Goal: Communication & Community: Answer question/provide support

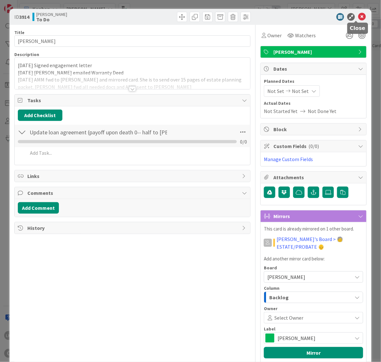
click at [358, 16] on icon at bounding box center [362, 17] width 8 height 8
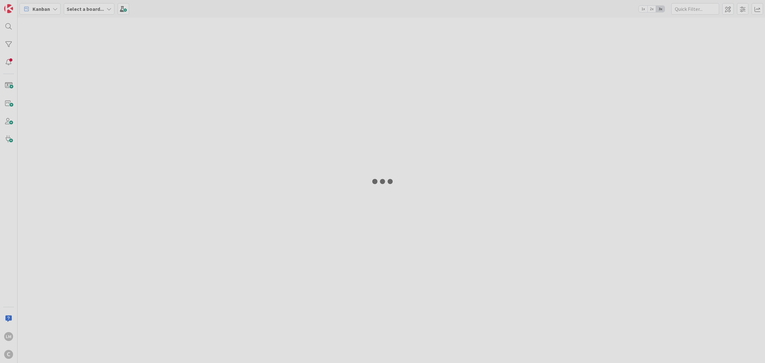
type input "[PERSON_NAME]"
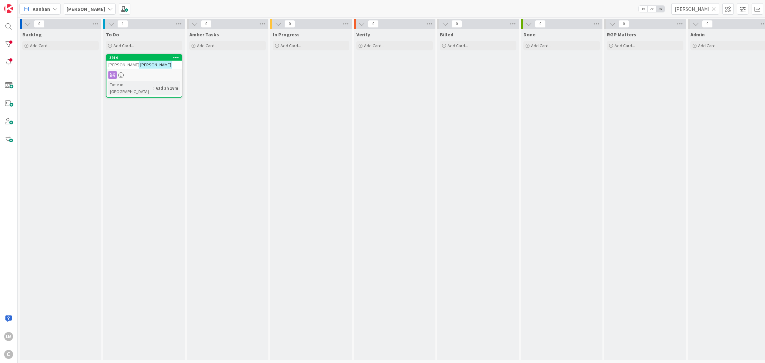
click at [85, 10] on b "[PERSON_NAME]" at bounding box center [86, 9] width 39 height 6
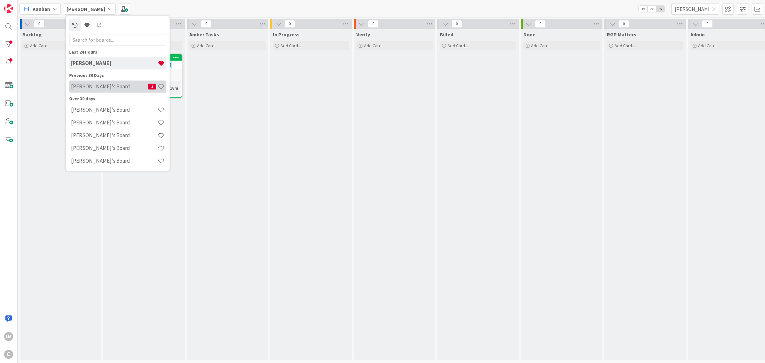
click at [88, 88] on h4 "[PERSON_NAME]'s Board" at bounding box center [109, 86] width 77 height 6
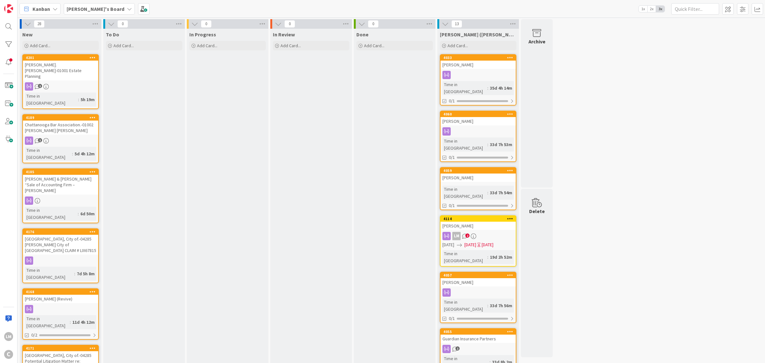
click at [93, 7] on b "[PERSON_NAME]'s Board" at bounding box center [96, 9] width 58 height 6
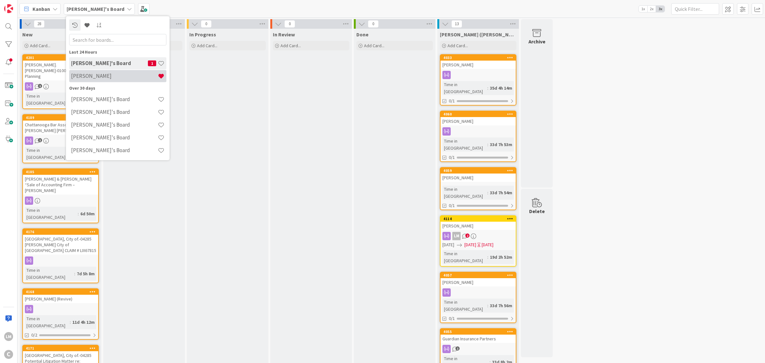
click at [93, 73] on h4 "[PERSON_NAME]" at bounding box center [114, 76] width 87 height 6
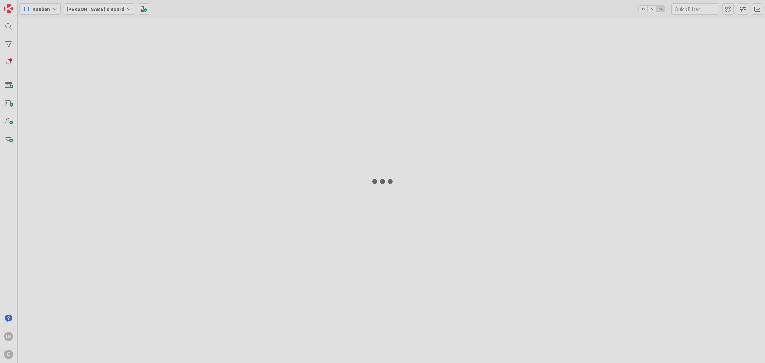
type input "[PERSON_NAME]"
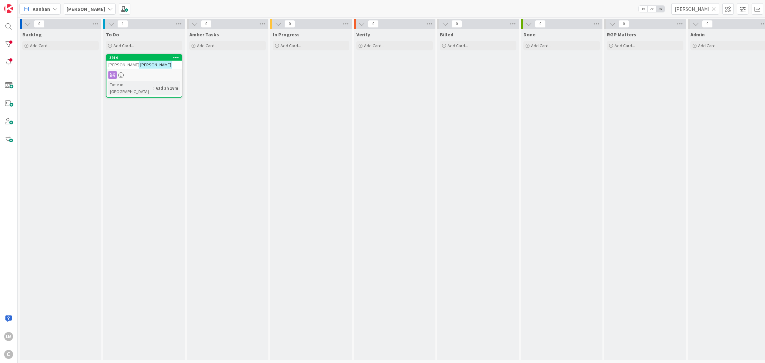
scroll to position [0, 46]
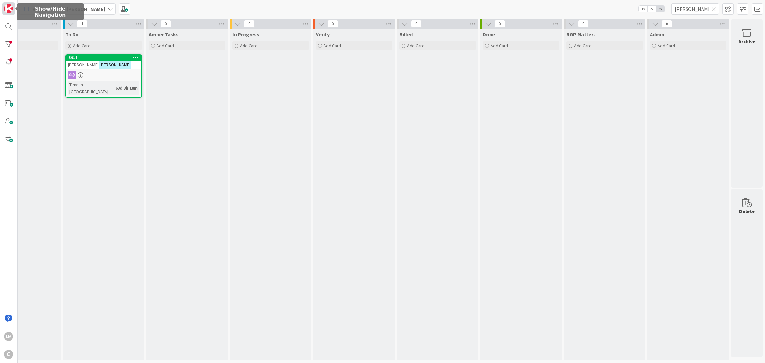
click at [7, 10] on img at bounding box center [8, 8] width 9 height 9
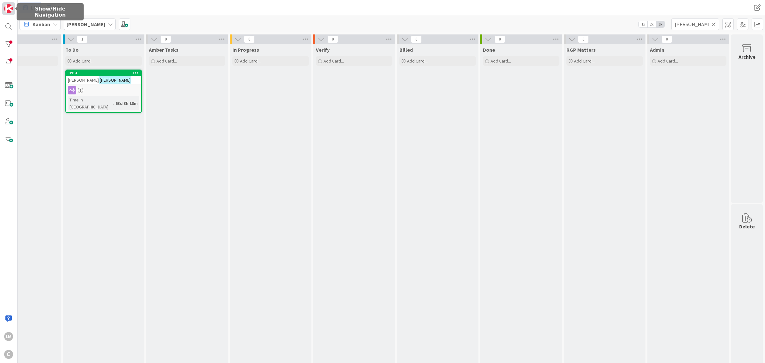
click at [7, 10] on img at bounding box center [8, 8] width 9 height 9
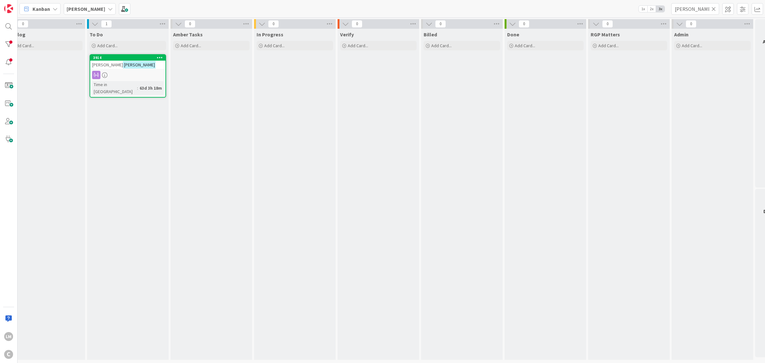
scroll to position [3, 0]
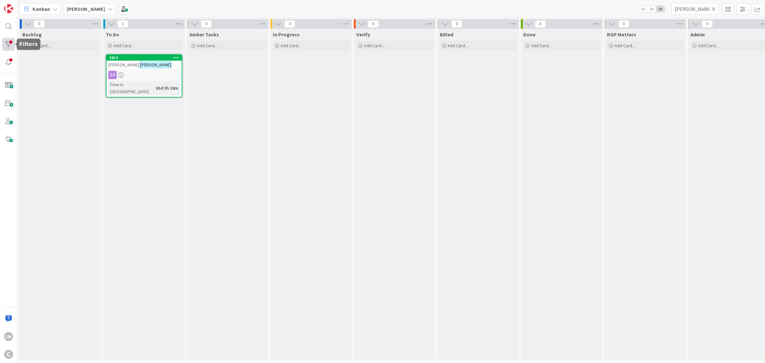
click at [9, 44] on div at bounding box center [8, 44] width 13 height 13
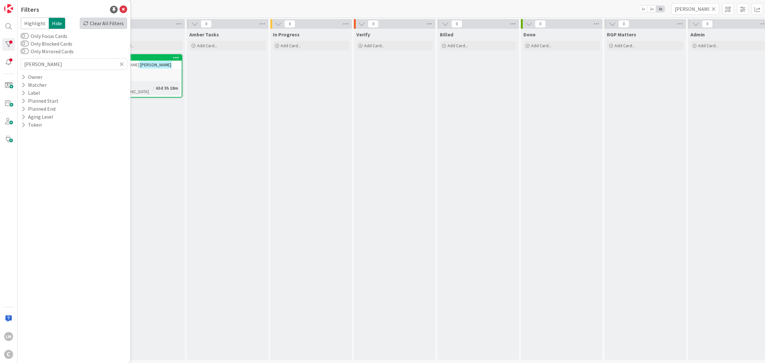
click at [103, 24] on div "Clear All Filters" at bounding box center [103, 23] width 47 height 11
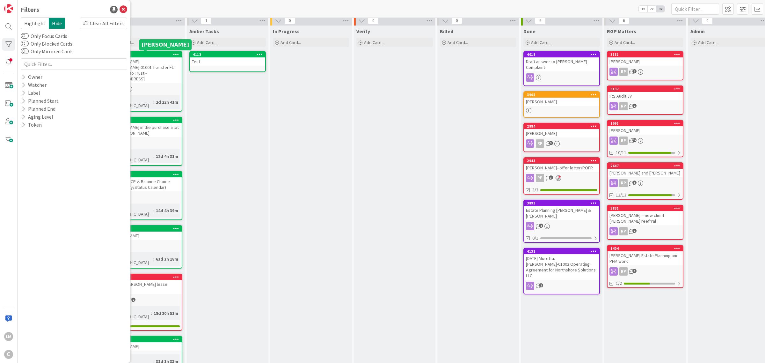
click at [265, 130] on div "Amber Tasks Add Card... 4113 Test" at bounding box center [228, 315] width 82 height 581
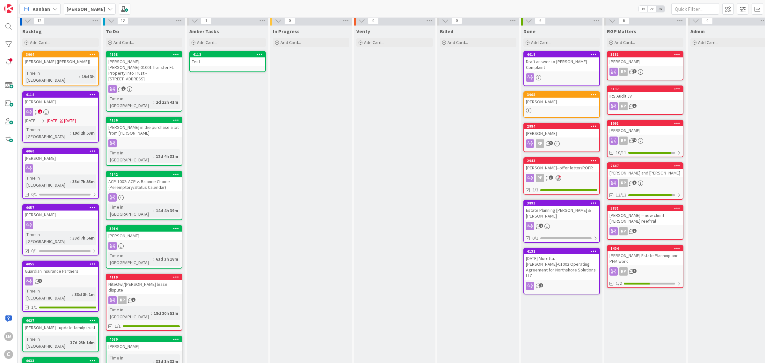
click at [658, 64] on div "Leigh, Matt" at bounding box center [644, 61] width 75 height 8
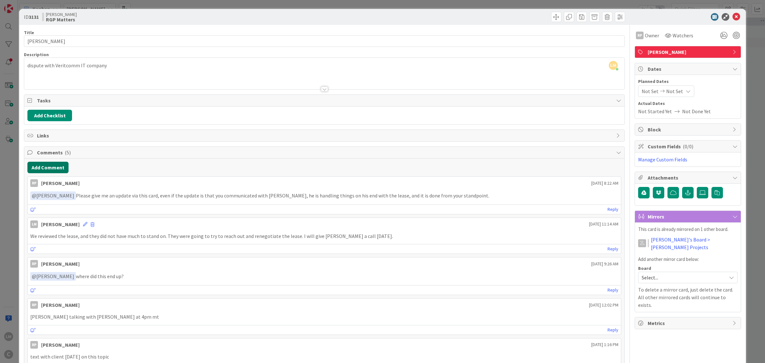
click at [50, 168] on button "Add Comment" at bounding box center [47, 167] width 41 height 11
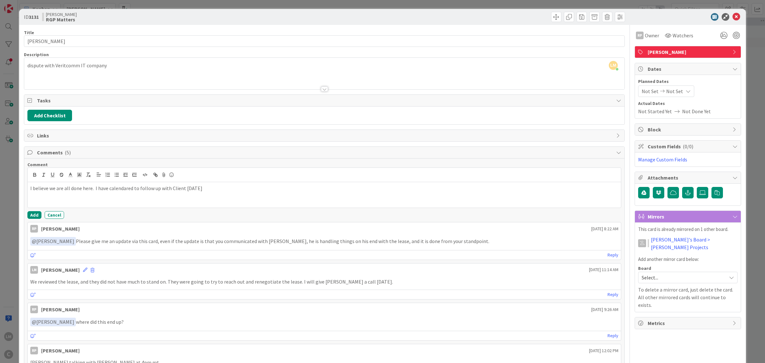
click at [225, 191] on p "I believe we are all done here. I have calendared to follow up with Client on F…" at bounding box center [324, 187] width 588 height 7
click at [685, 90] on icon at bounding box center [687, 91] width 5 height 5
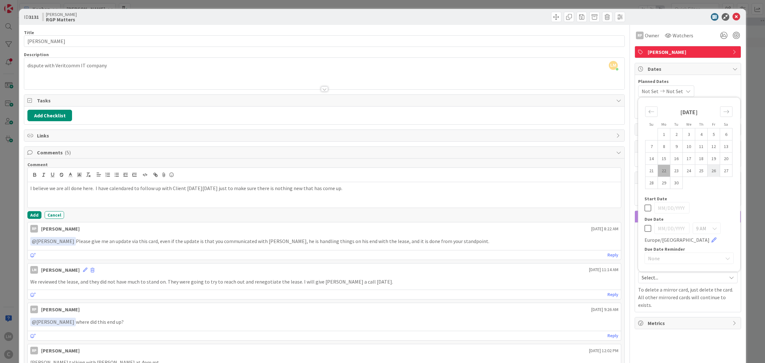
click at [708, 171] on td "26" at bounding box center [713, 170] width 12 height 12
type input "09/26/2025"
click at [721, 88] on div "09/26/2025 Not Set Su Mo Tu We Th Fr Sa August 2025 1 2 3 4 5 6 7 8 9 10 11 12 …" at bounding box center [687, 90] width 99 height 11
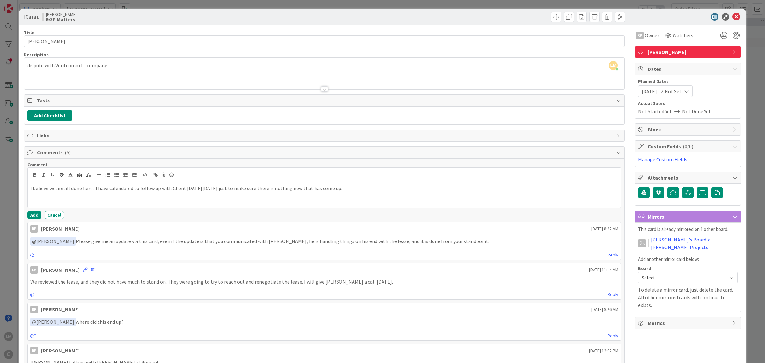
click at [685, 90] on icon at bounding box center [686, 91] width 5 height 5
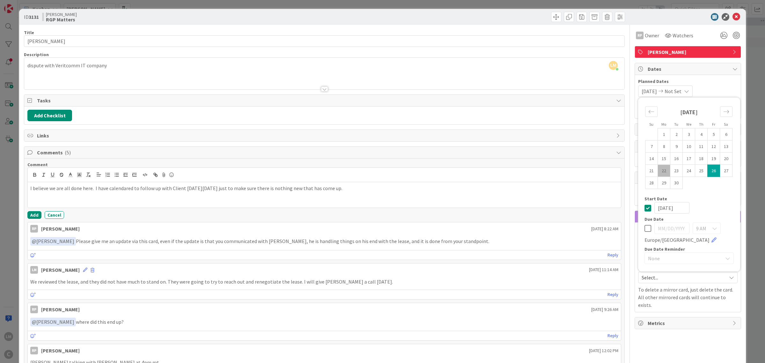
click at [708, 170] on td "26" at bounding box center [713, 170] width 12 height 12
type input "09/26/2025"
click at [722, 79] on span "Planned Dates" at bounding box center [687, 81] width 99 height 7
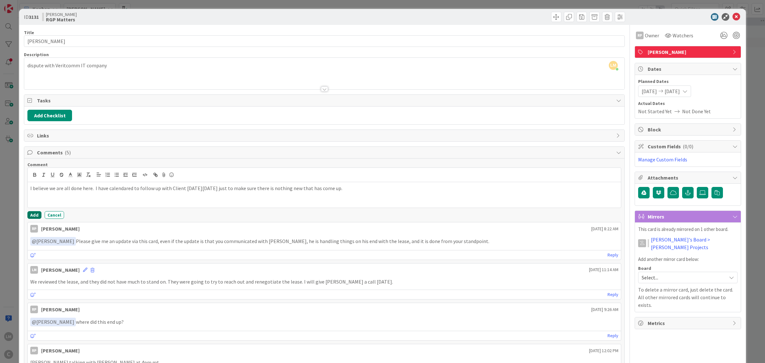
click at [34, 216] on button "Add" at bounding box center [34, 215] width 14 height 8
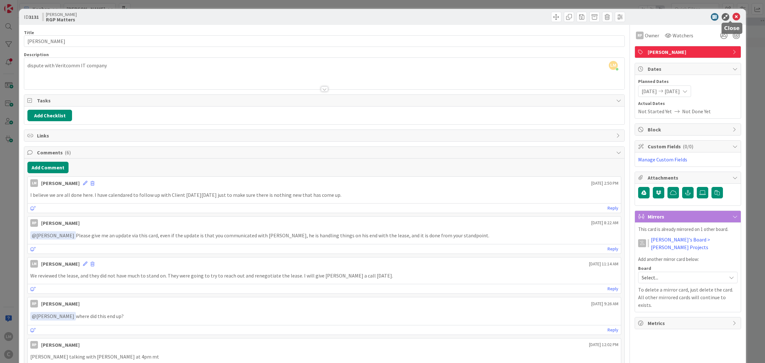
click at [735, 15] on div "ID 3131 Lee Mangum RGP Matters" at bounding box center [382, 17] width 727 height 16
click at [732, 17] on icon at bounding box center [736, 17] width 8 height 8
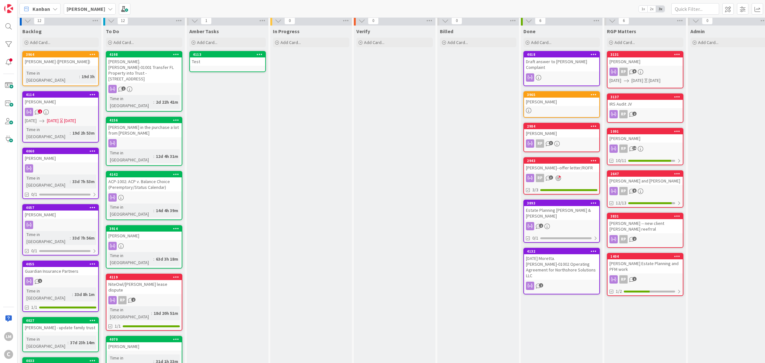
click at [657, 104] on div "IRS Audit JV" at bounding box center [644, 104] width 75 height 8
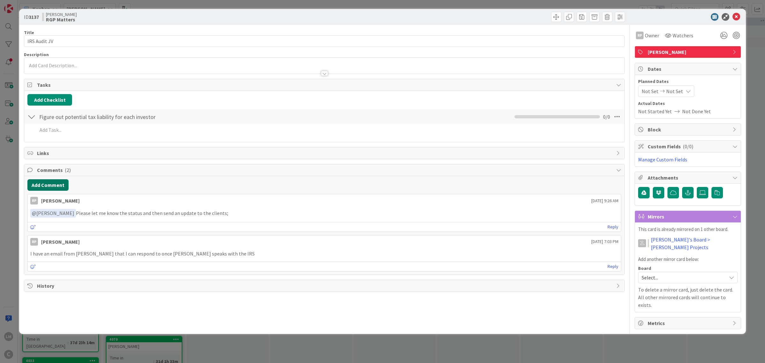
click at [50, 186] on button "Add Comment" at bounding box center [47, 184] width 41 height 11
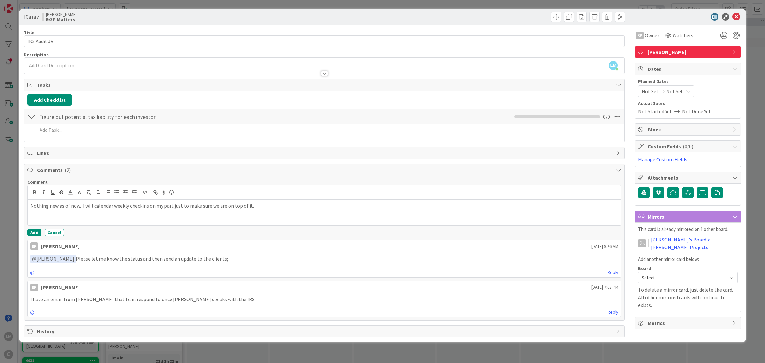
click at [676, 88] on span "Not Set" at bounding box center [674, 91] width 17 height 8
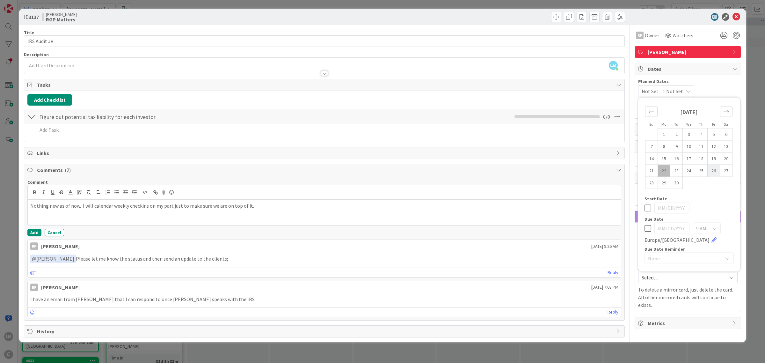
click at [714, 173] on td "26" at bounding box center [713, 170] width 12 height 12
type input "09/26/2025"
click at [713, 168] on td "26" at bounding box center [713, 170] width 12 height 12
type input "09/26/2025"
click at [661, 24] on div "ID 3137 Lee Mangum RGP Matters" at bounding box center [382, 17] width 727 height 16
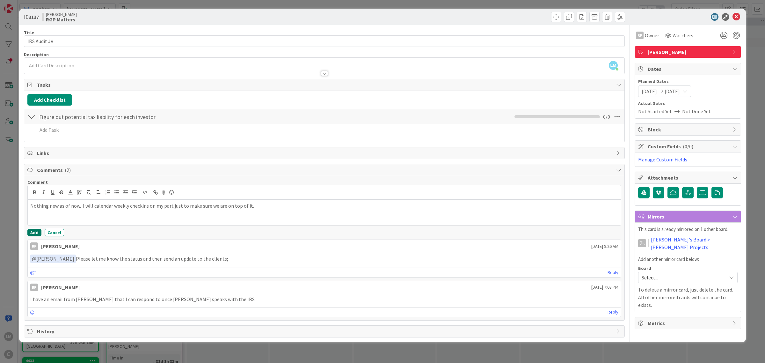
click at [34, 234] on button "Add" at bounding box center [34, 232] width 14 height 8
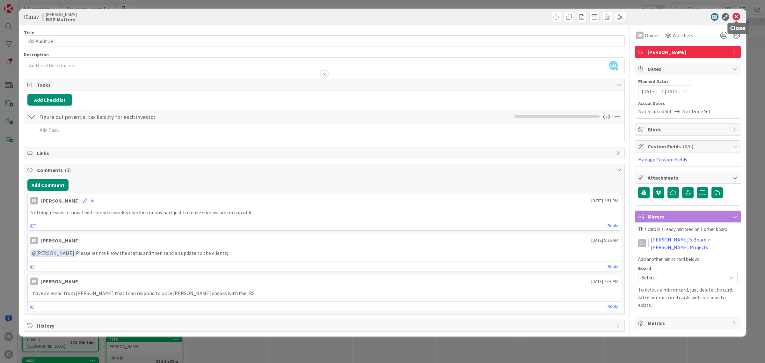
click at [735, 15] on icon at bounding box center [736, 17] width 8 height 8
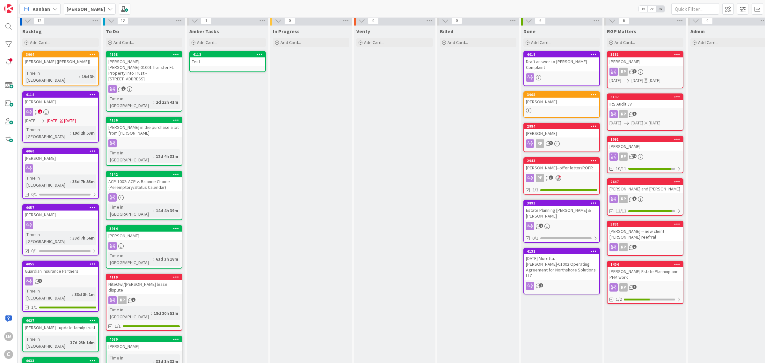
click at [649, 148] on div "Miller, Jonathan" at bounding box center [644, 146] width 75 height 8
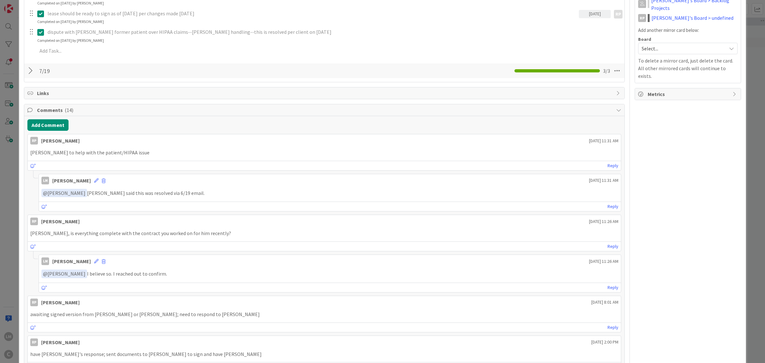
scroll to position [237, 0]
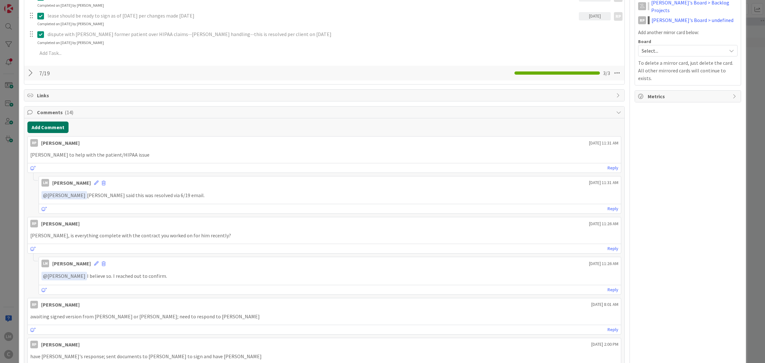
click at [52, 127] on button "Add Comment" at bounding box center [47, 126] width 41 height 11
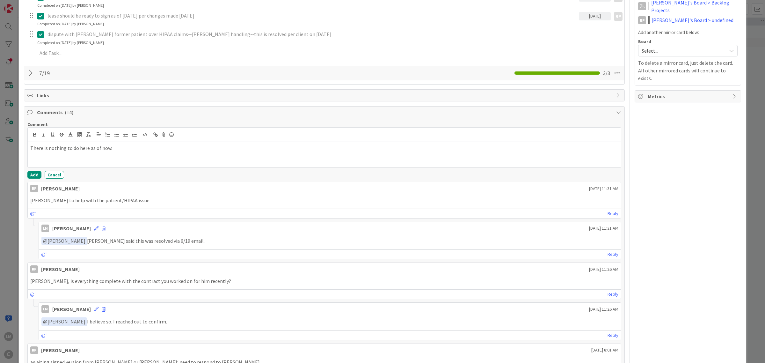
drag, startPoint x: 111, startPoint y: 147, endPoint x: 26, endPoint y: 148, distance: 85.1
click at [38, 173] on button "Add" at bounding box center [34, 175] width 14 height 8
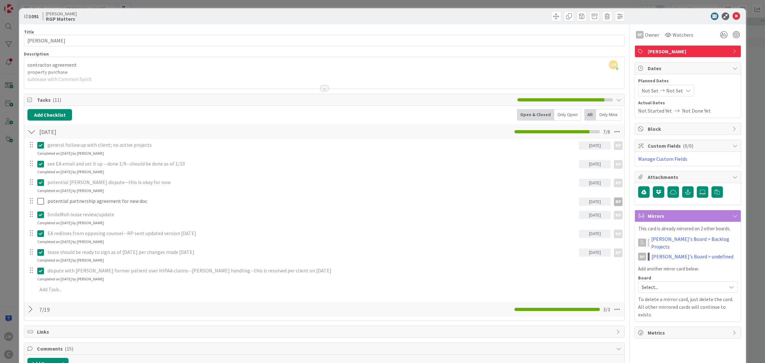
scroll to position [0, 0]
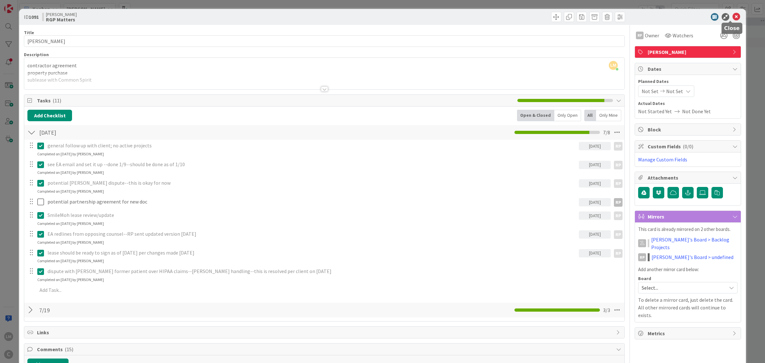
click at [732, 19] on icon at bounding box center [736, 17] width 8 height 8
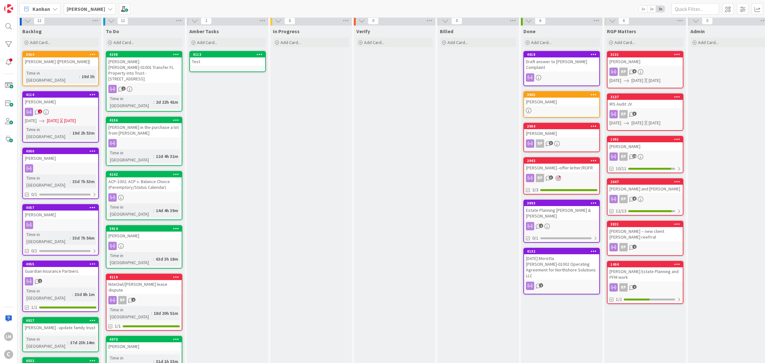
scroll to position [3, 0]
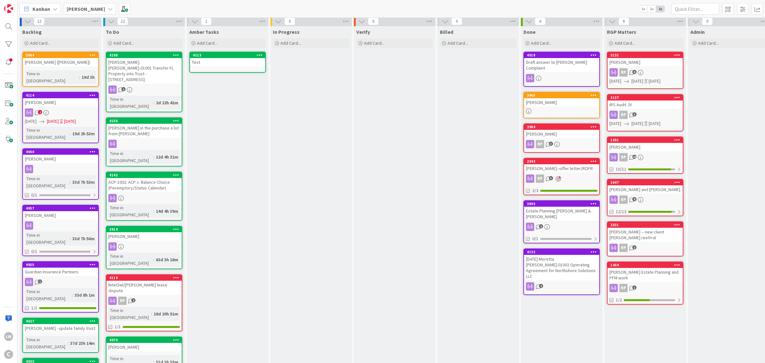
click at [653, 190] on div "Phillips, Danielle and Jacob" at bounding box center [644, 189] width 75 height 8
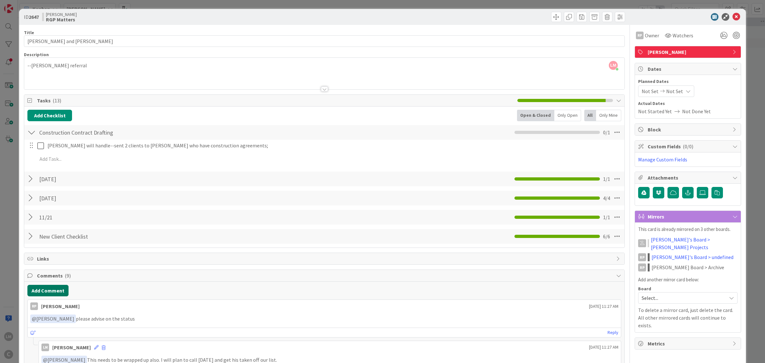
click at [45, 287] on button "Add Comment" at bounding box center [47, 290] width 41 height 11
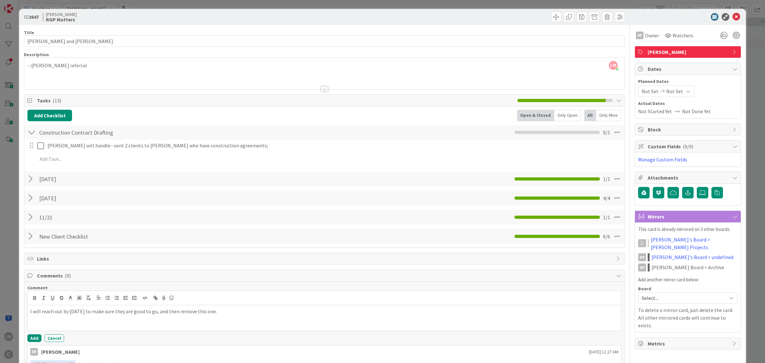
click at [675, 91] on div "Not Set Not Set" at bounding box center [666, 90] width 56 height 11
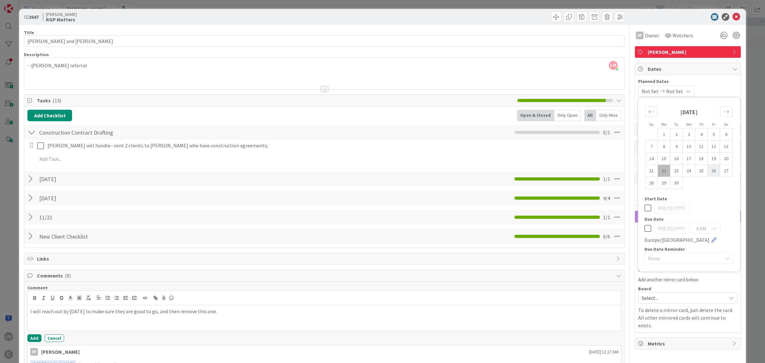
click at [711, 171] on td "26" at bounding box center [713, 170] width 12 height 12
type input "09/26/2025"
click at [708, 171] on td "26" at bounding box center [713, 170] width 12 height 12
type input "09/26/2025"
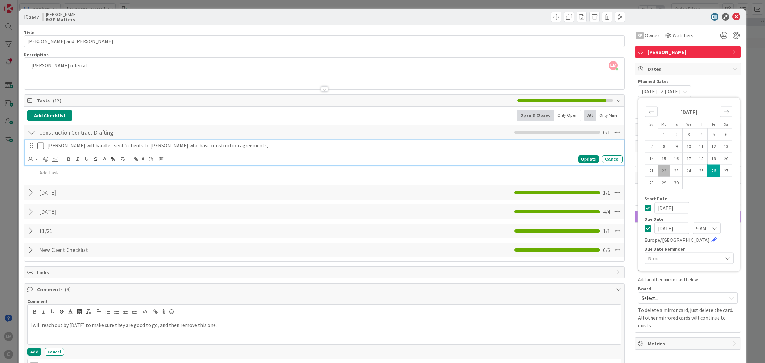
click at [525, 151] on div "Lee will handle--sent 2 clients to Lee who have construction agreements;" at bounding box center [333, 145] width 577 height 11
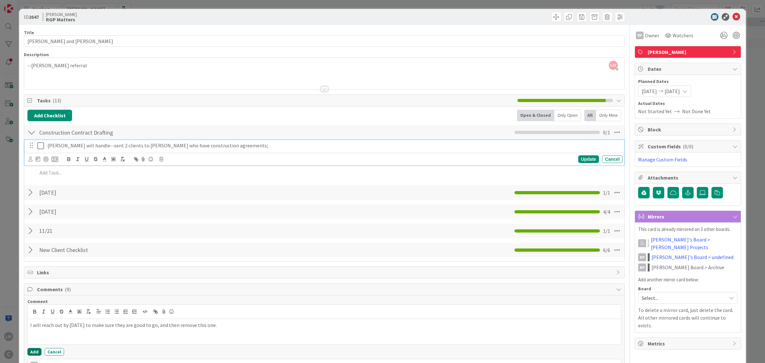
click at [33, 352] on button "Add" at bounding box center [34, 352] width 14 height 8
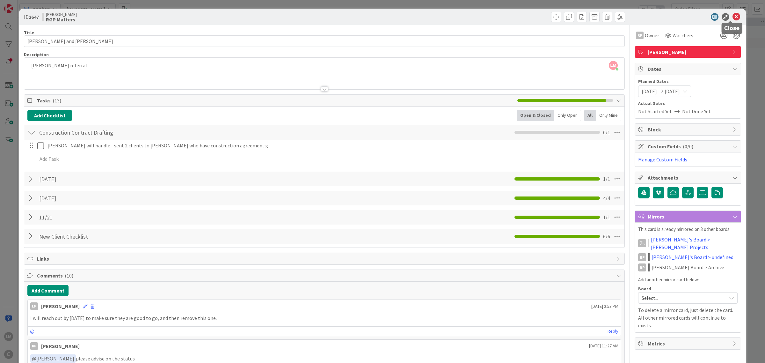
click at [735, 15] on div at bounding box center [684, 17] width 113 height 8
click at [732, 17] on icon at bounding box center [736, 17] width 8 height 8
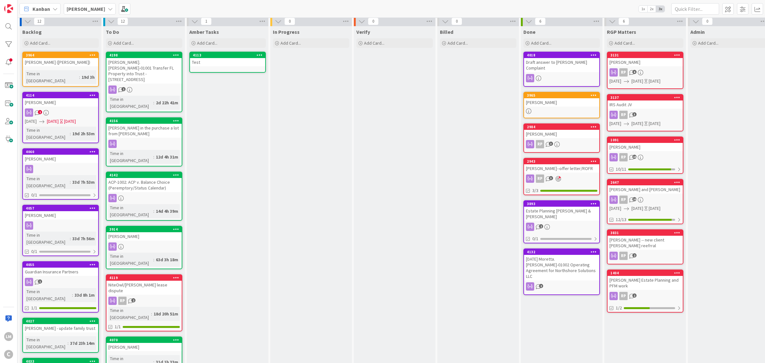
click at [652, 235] on div "Davis, Josh -- new client Jason Hill reefrral" at bounding box center [644, 242] width 75 height 14
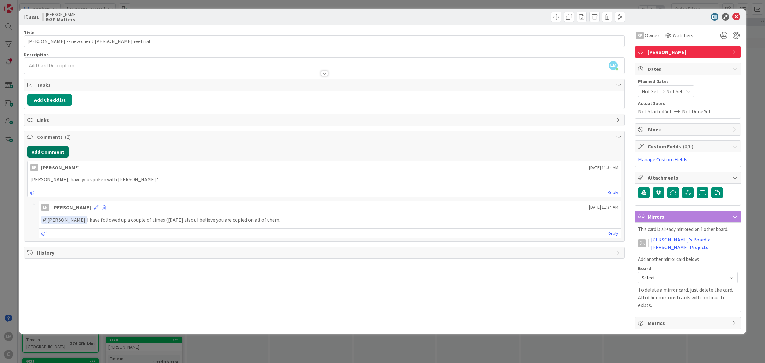
click at [52, 154] on button "Add Comment" at bounding box center [47, 151] width 41 height 11
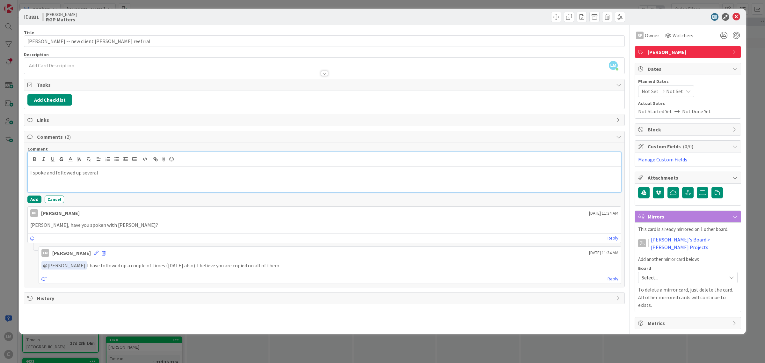
click at [110, 172] on p "I spoke and followed up several" at bounding box center [324, 172] width 588 height 7
drag, startPoint x: 107, startPoint y: 174, endPoint x: 80, endPoint y: 174, distance: 27.4
click at [80, 174] on p "I spoke and followed up several" at bounding box center [324, 172] width 588 height 7
click at [32, 203] on button "Add" at bounding box center [34, 199] width 14 height 8
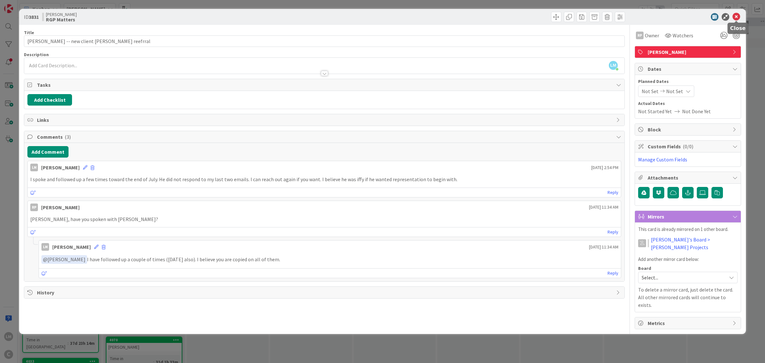
click at [734, 16] on icon at bounding box center [736, 17] width 8 height 8
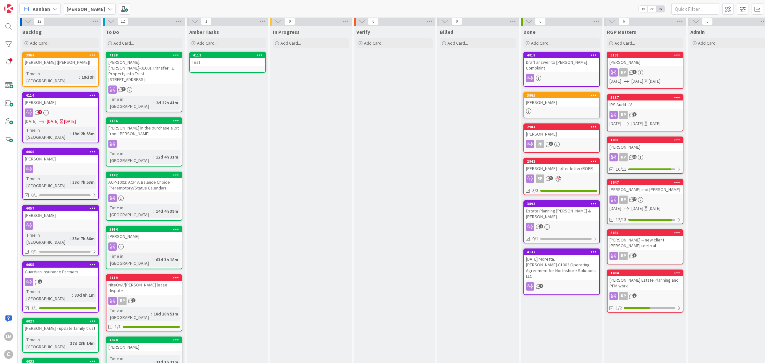
click at [580, 136] on div "Emanuel, Sara" at bounding box center [561, 134] width 75 height 8
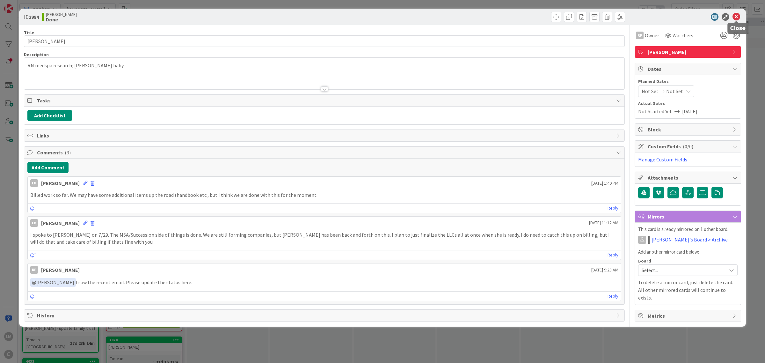
drag, startPoint x: 738, startPoint y: 15, endPoint x: 732, endPoint y: 28, distance: 13.8
click at [738, 15] on icon at bounding box center [736, 17] width 8 height 8
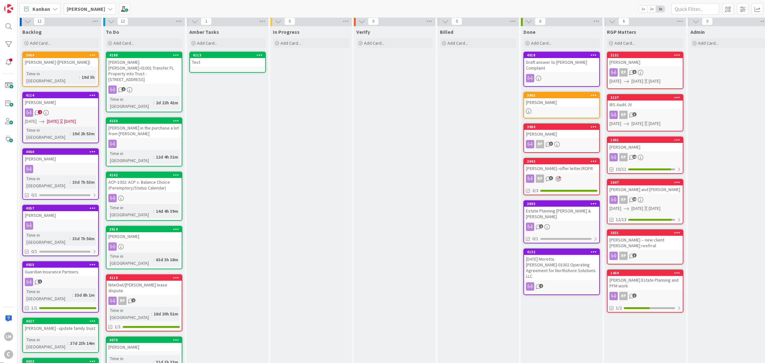
click at [634, 273] on div "1404 Downey Estate Planning and PFM work" at bounding box center [644, 280] width 75 height 20
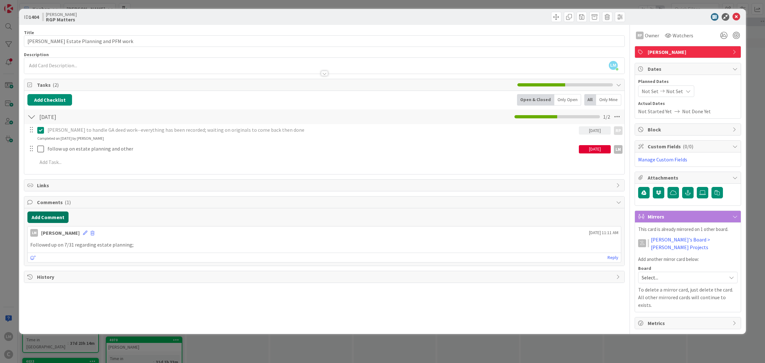
click at [48, 220] on button "Add Comment" at bounding box center [47, 216] width 41 height 11
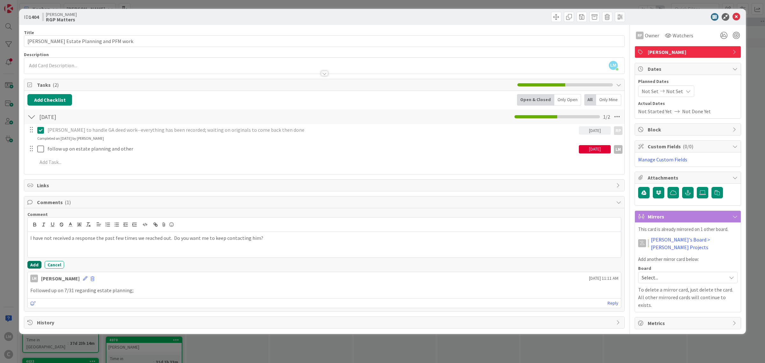
click at [33, 265] on button "Add" at bounding box center [34, 265] width 14 height 8
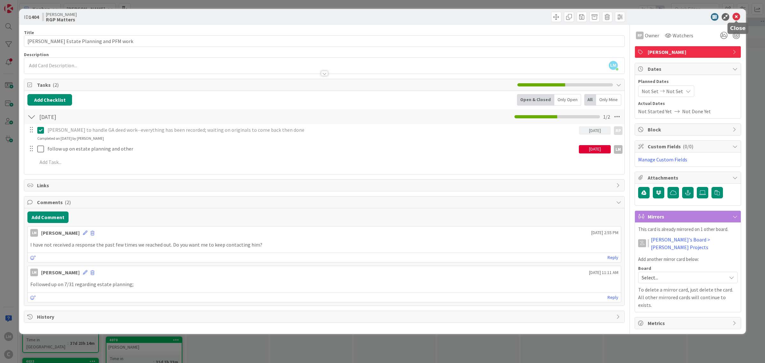
click at [735, 19] on icon at bounding box center [736, 17] width 8 height 8
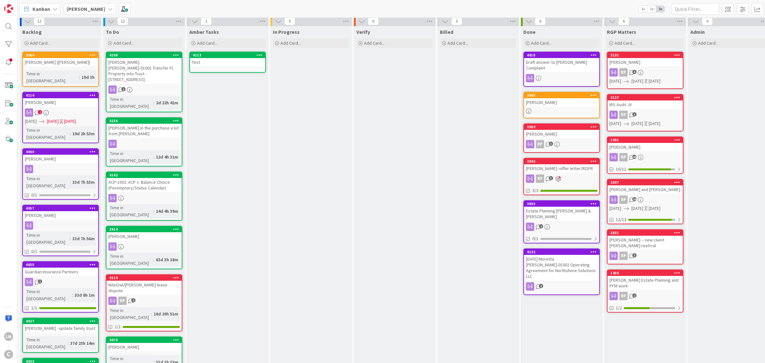
click at [552, 171] on link "2943 Tejani, Shalin--offer letter/ROFR RP 3 3/3" at bounding box center [561, 176] width 76 height 37
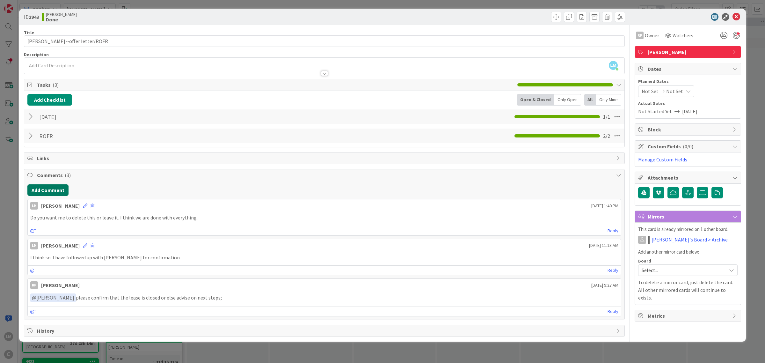
click at [52, 195] on button "Add Comment" at bounding box center [47, 189] width 41 height 11
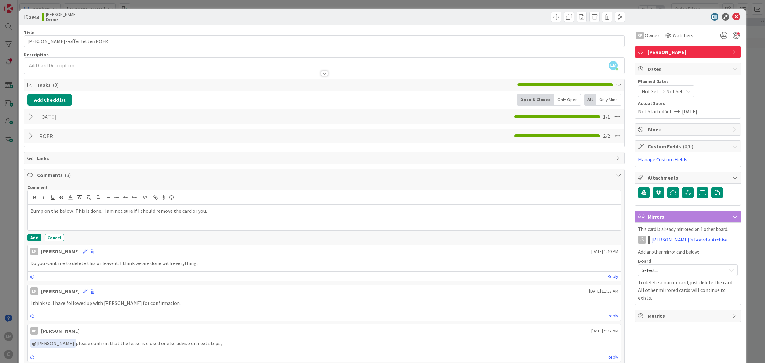
click at [30, 243] on div "Comment Bump on the below. This is done. I am not sure if I should remove the c…" at bounding box center [324, 273] width 600 height 184
click at [36, 238] on button "Add" at bounding box center [34, 238] width 14 height 8
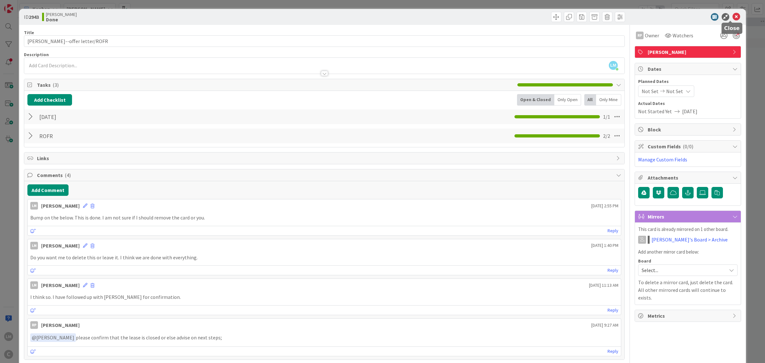
click at [732, 18] on icon at bounding box center [736, 17] width 8 height 8
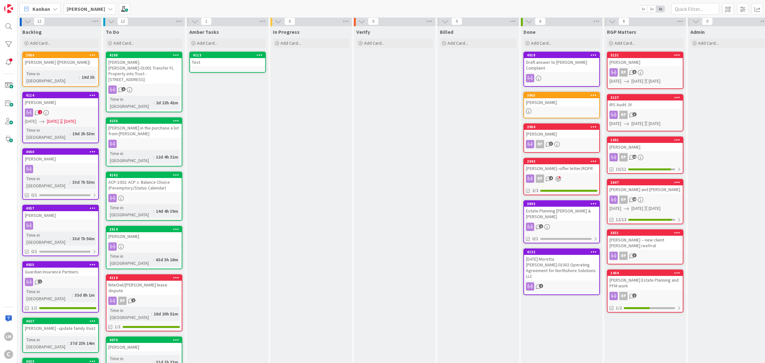
click at [556, 140] on div "RP 3" at bounding box center [561, 144] width 75 height 8
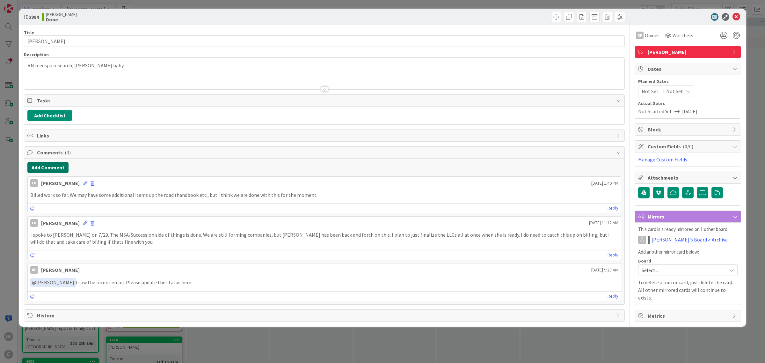
click at [52, 170] on button "Add Comment" at bounding box center [47, 167] width 41 height 11
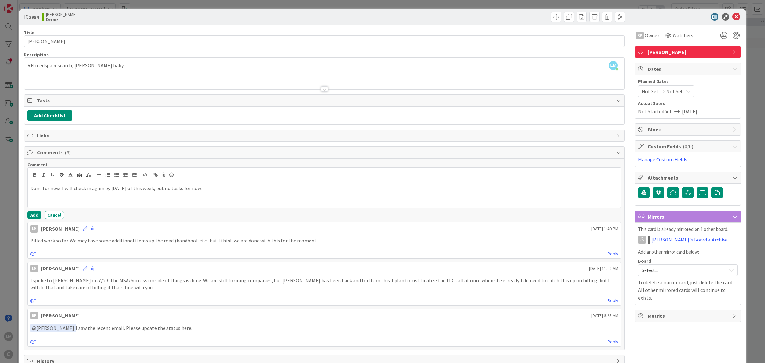
click at [646, 88] on span "Not Set" at bounding box center [649, 91] width 17 height 8
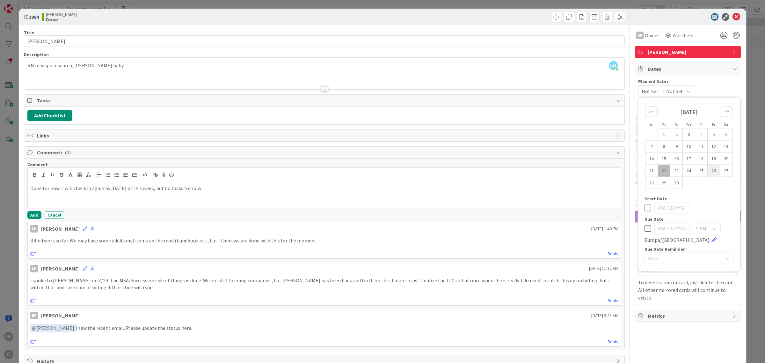
click at [707, 169] on td "26" at bounding box center [713, 170] width 12 height 12
type input "09/26/2025"
click at [707, 169] on td "26" at bounding box center [713, 170] width 12 height 12
type input "09/26/2025"
click at [35, 219] on button "Add" at bounding box center [34, 215] width 14 height 8
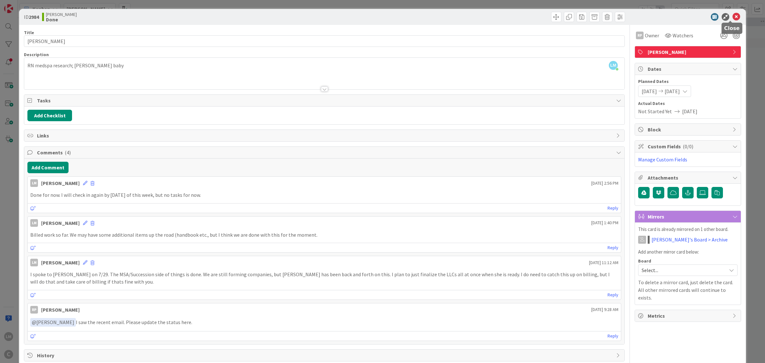
click at [733, 15] on icon at bounding box center [736, 17] width 8 height 8
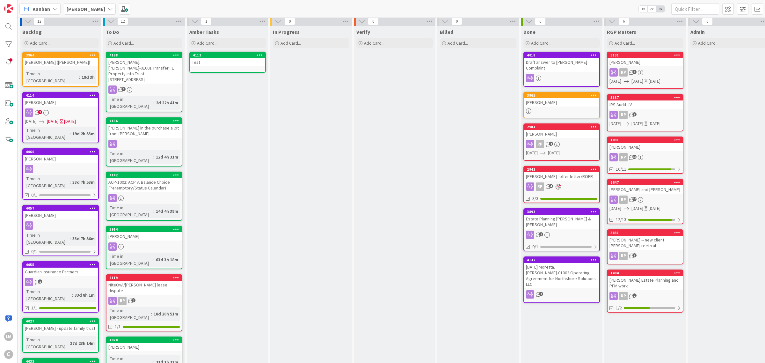
click at [144, 280] on div "NiteOwl/Eric Dunkel lease dispute" at bounding box center [143, 287] width 75 height 14
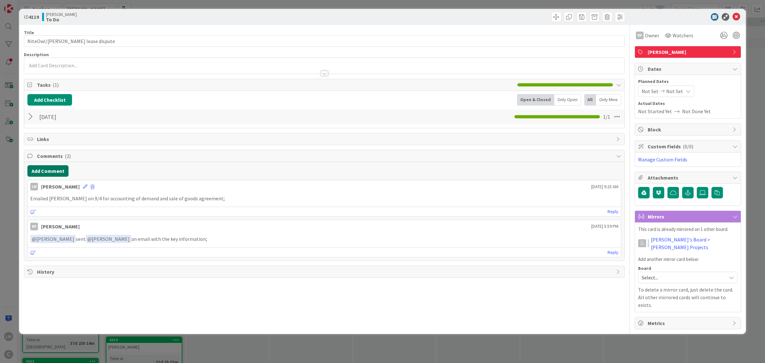
click at [52, 171] on button "Add Comment" at bounding box center [47, 170] width 41 height 11
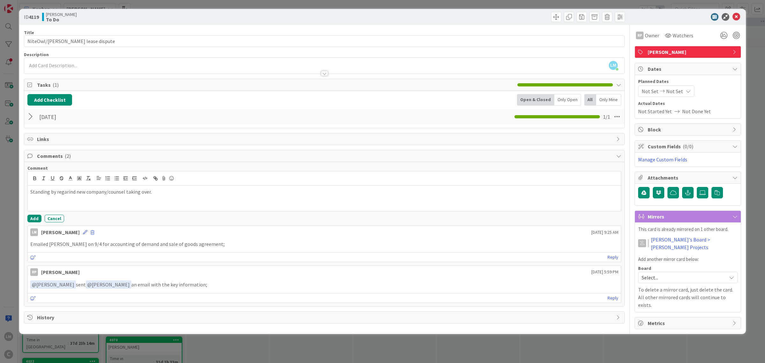
drag, startPoint x: 61, startPoint y: 190, endPoint x: 58, endPoint y: 196, distance: 7.2
click at [51, 195] on p "Standing by regarind new company/counsel taking over." at bounding box center [324, 191] width 588 height 7
click at [64, 193] on p "Standing by regarind new company/counsel taking over." at bounding box center [324, 191] width 588 height 7
click at [37, 221] on button "Add" at bounding box center [34, 218] width 14 height 8
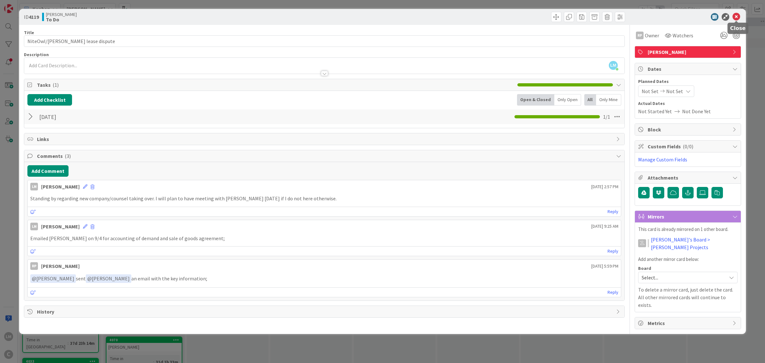
click at [734, 16] on icon at bounding box center [736, 17] width 8 height 8
